Goal: Transaction & Acquisition: Purchase product/service

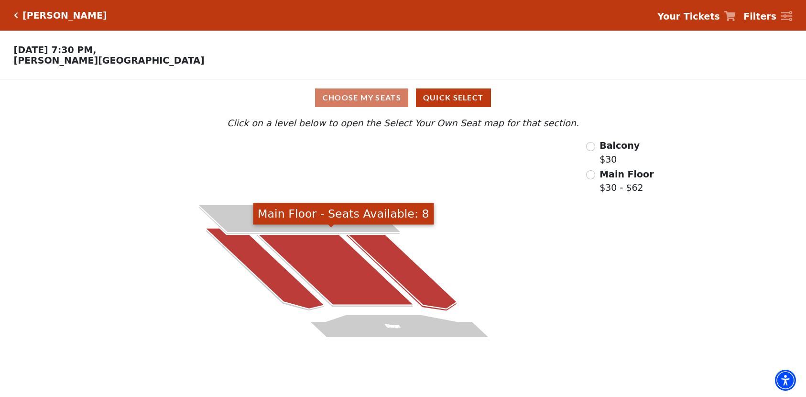
click at [341, 270] on icon at bounding box center [332, 266] width 161 height 77
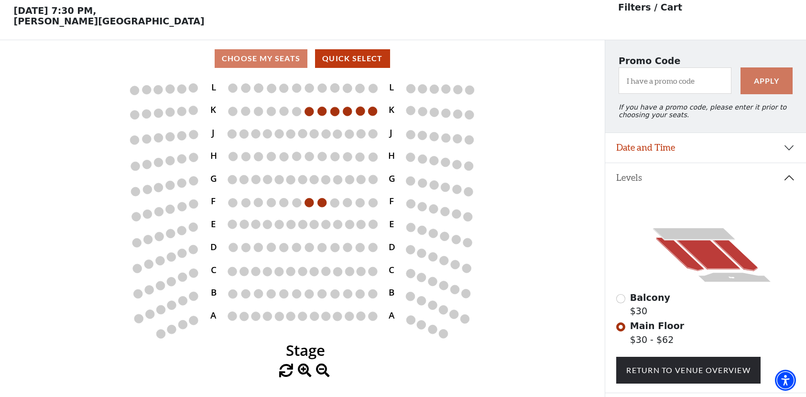
scroll to position [44, 0]
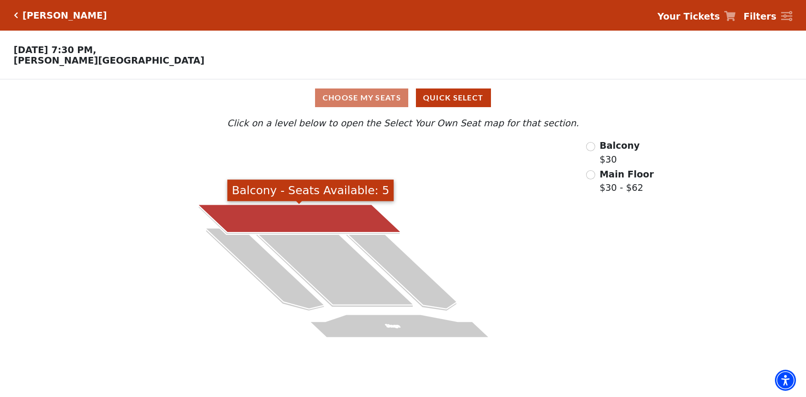
click at [292, 214] on icon at bounding box center [299, 218] width 202 height 28
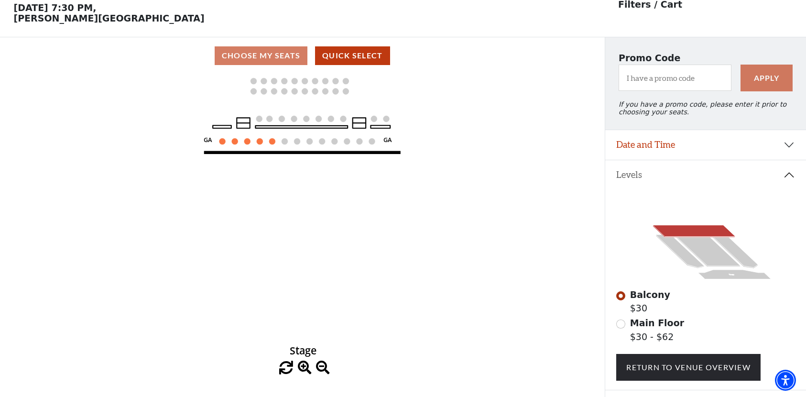
scroll to position [44, 0]
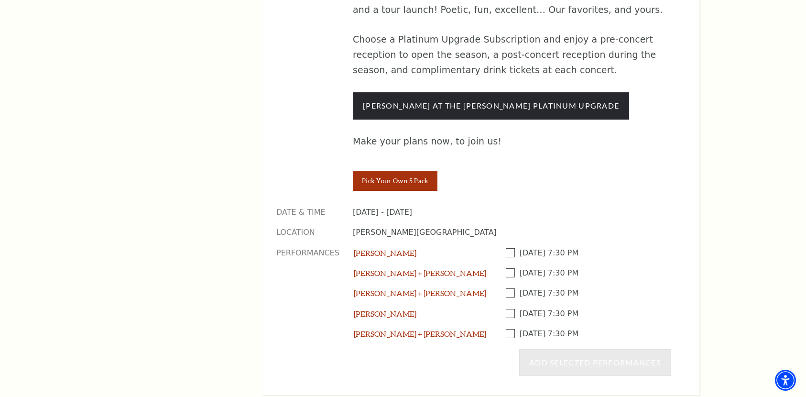
scroll to position [806, 0]
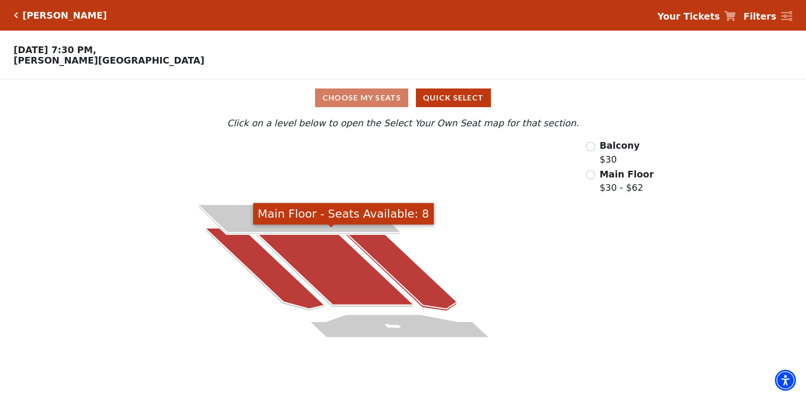
click at [289, 276] on icon at bounding box center [265, 268] width 118 height 81
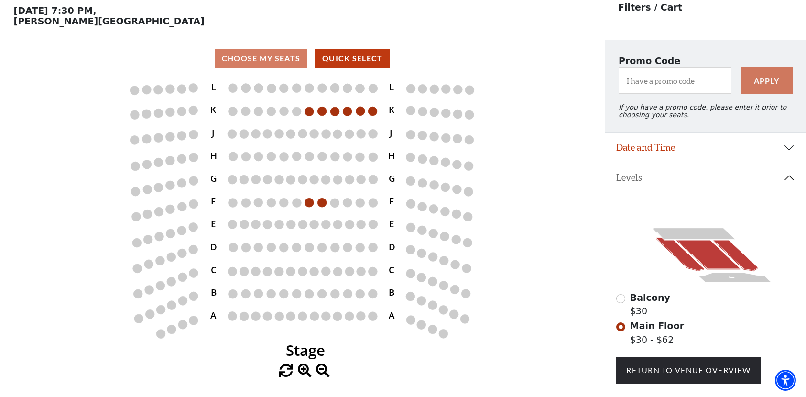
scroll to position [44, 0]
